Goal: Task Accomplishment & Management: Use online tool/utility

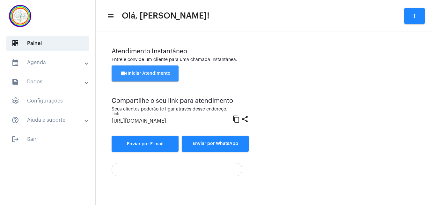
click at [156, 71] on button "videocam Iniciar Atendimento" at bounding box center [145, 73] width 67 height 16
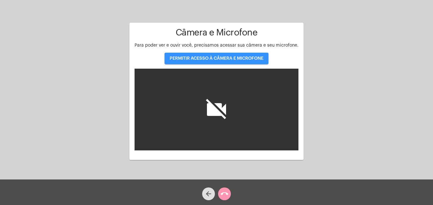
click at [193, 57] on span "PERMITIR ACESSO À CÂMERA E MICROFONE" at bounding box center [217, 58] width 94 height 4
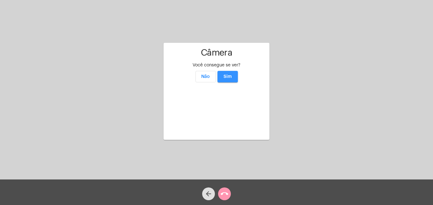
click at [229, 74] on span "Sim" at bounding box center [228, 76] width 8 height 4
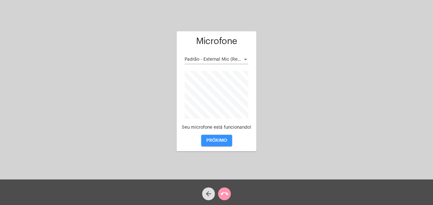
click at [222, 142] on span "PRÓXIMO" at bounding box center [217, 140] width 21 height 4
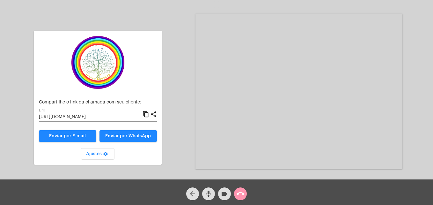
click at [146, 113] on mat-icon "content_copy" at bounding box center [146, 114] width 7 height 8
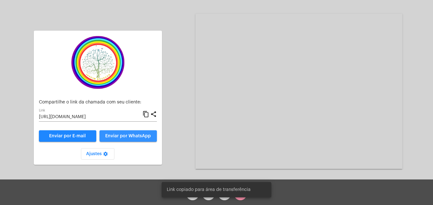
click at [143, 135] on span "Enviar por WhatsApp" at bounding box center [128, 136] width 46 height 4
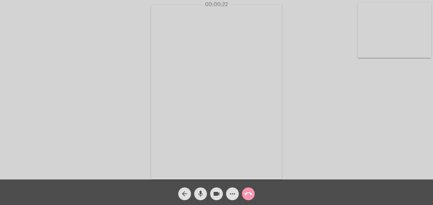
click at [367, 48] on video at bounding box center [395, 30] width 74 height 55
click at [185, 168] on video at bounding box center [274, 91] width 233 height 175
